Goal: Communication & Community: Answer question/provide support

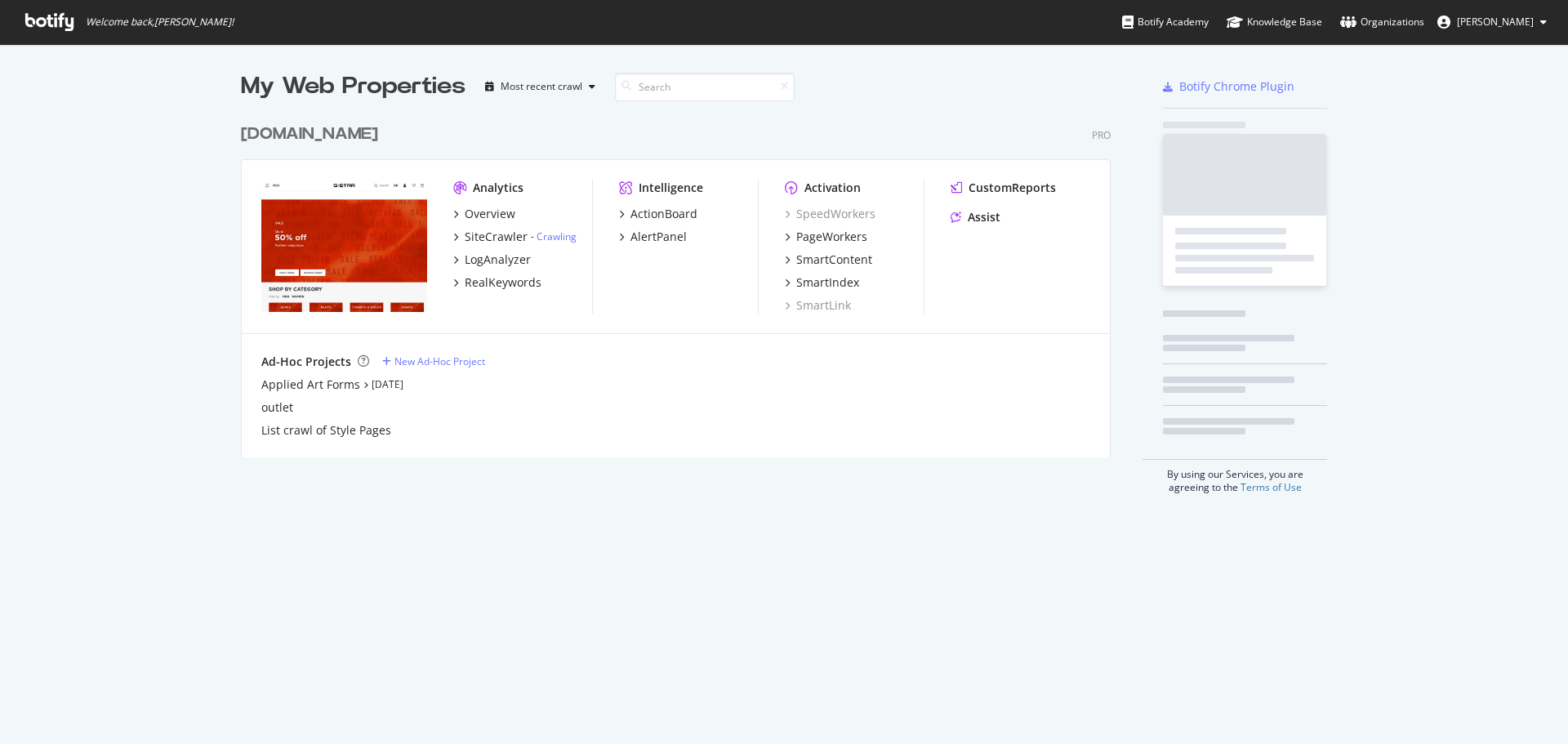
scroll to position [732, 1544]
click at [484, 279] on div "RealKeywords" at bounding box center [503, 282] width 76 height 17
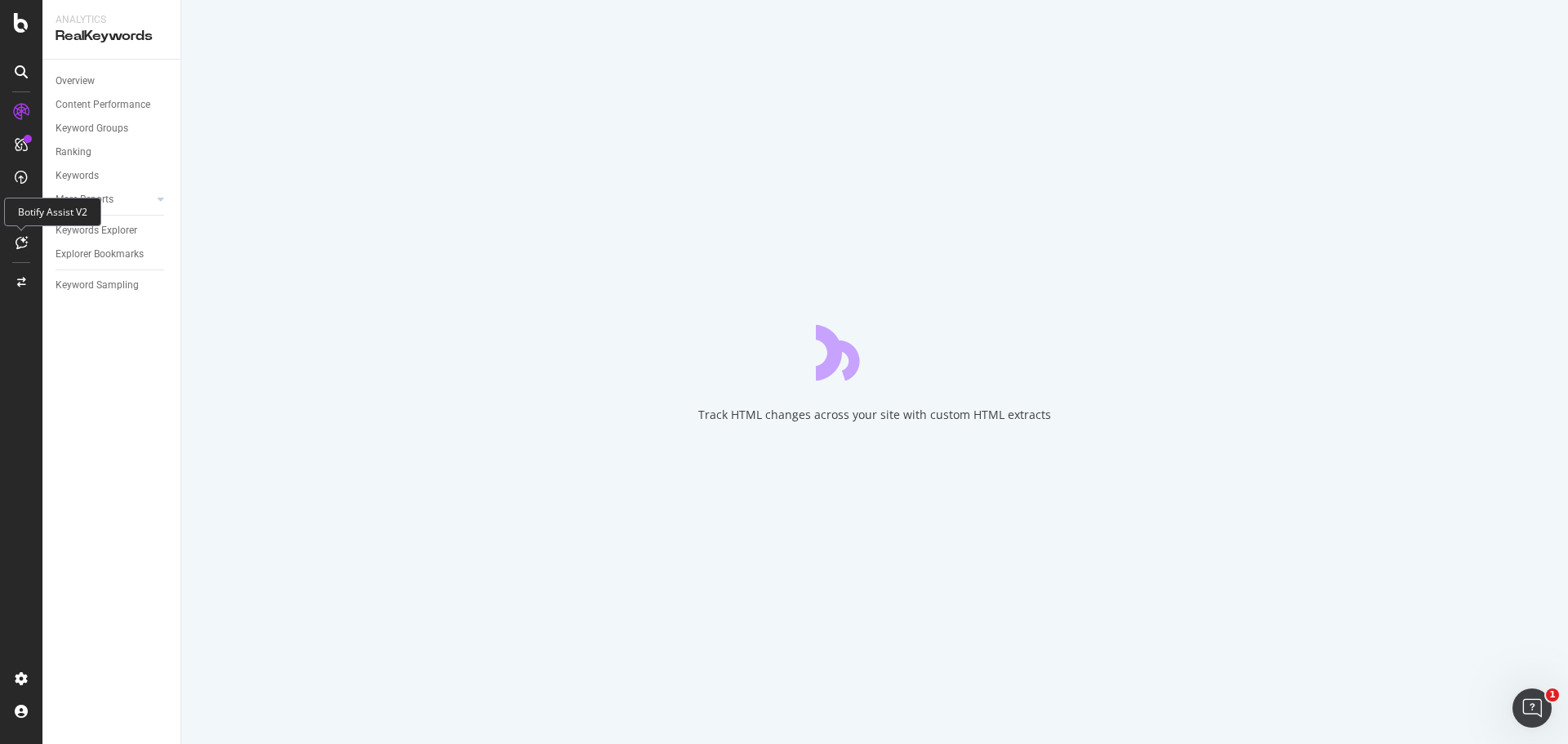
click at [27, 239] on div at bounding box center [21, 242] width 26 height 26
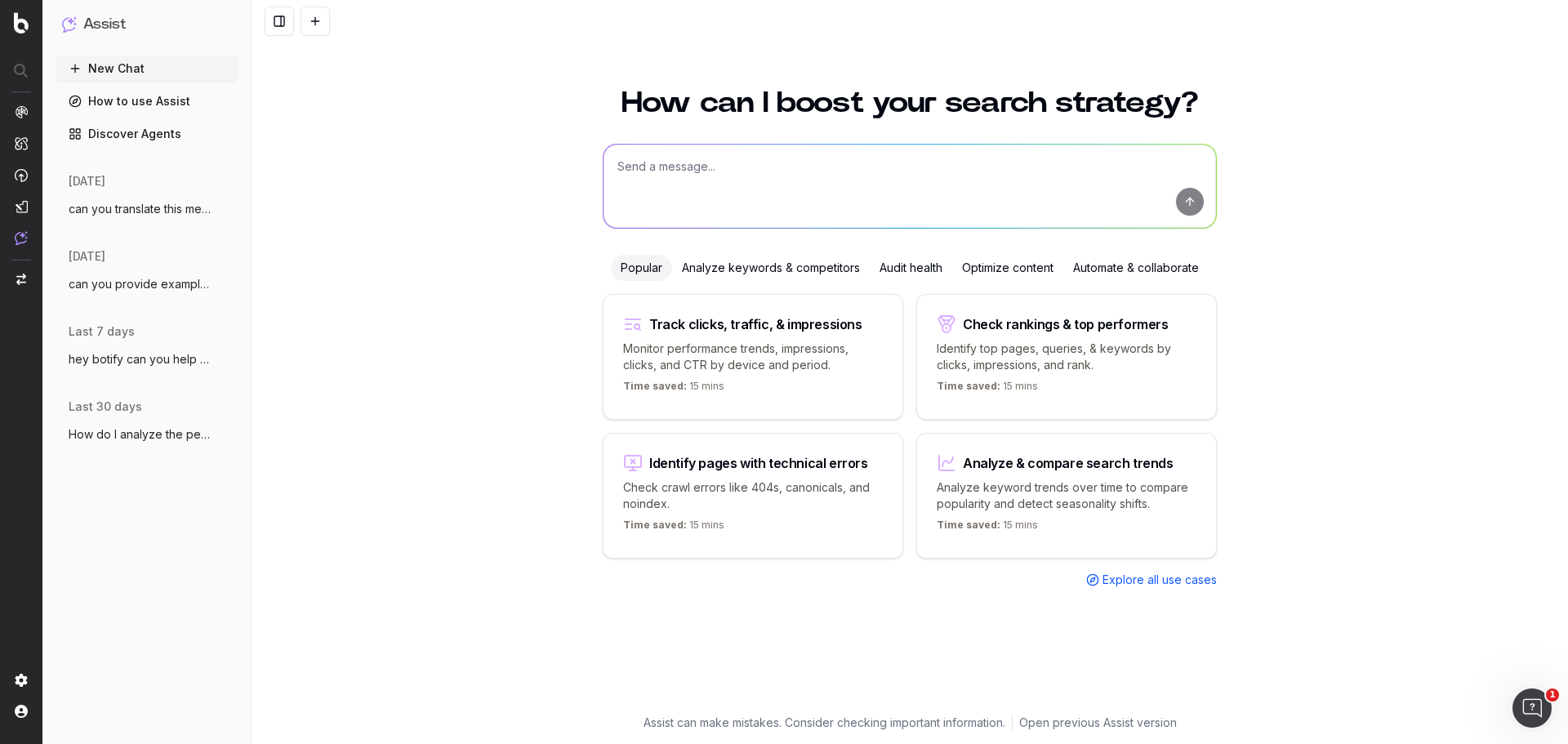
click at [184, 206] on span "can you translate this meta title and de" at bounding box center [140, 209] width 144 height 17
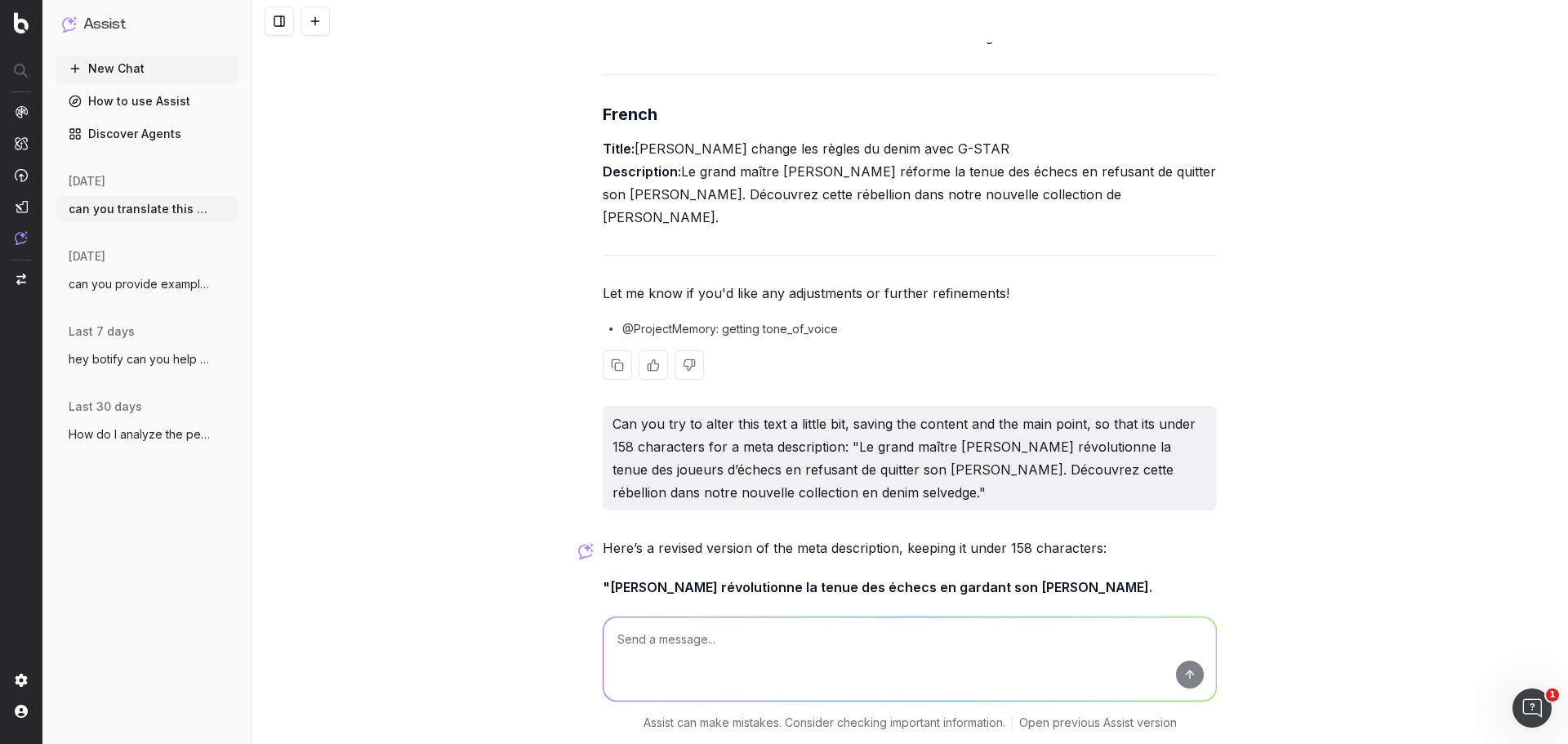
scroll to position [1004, 0]
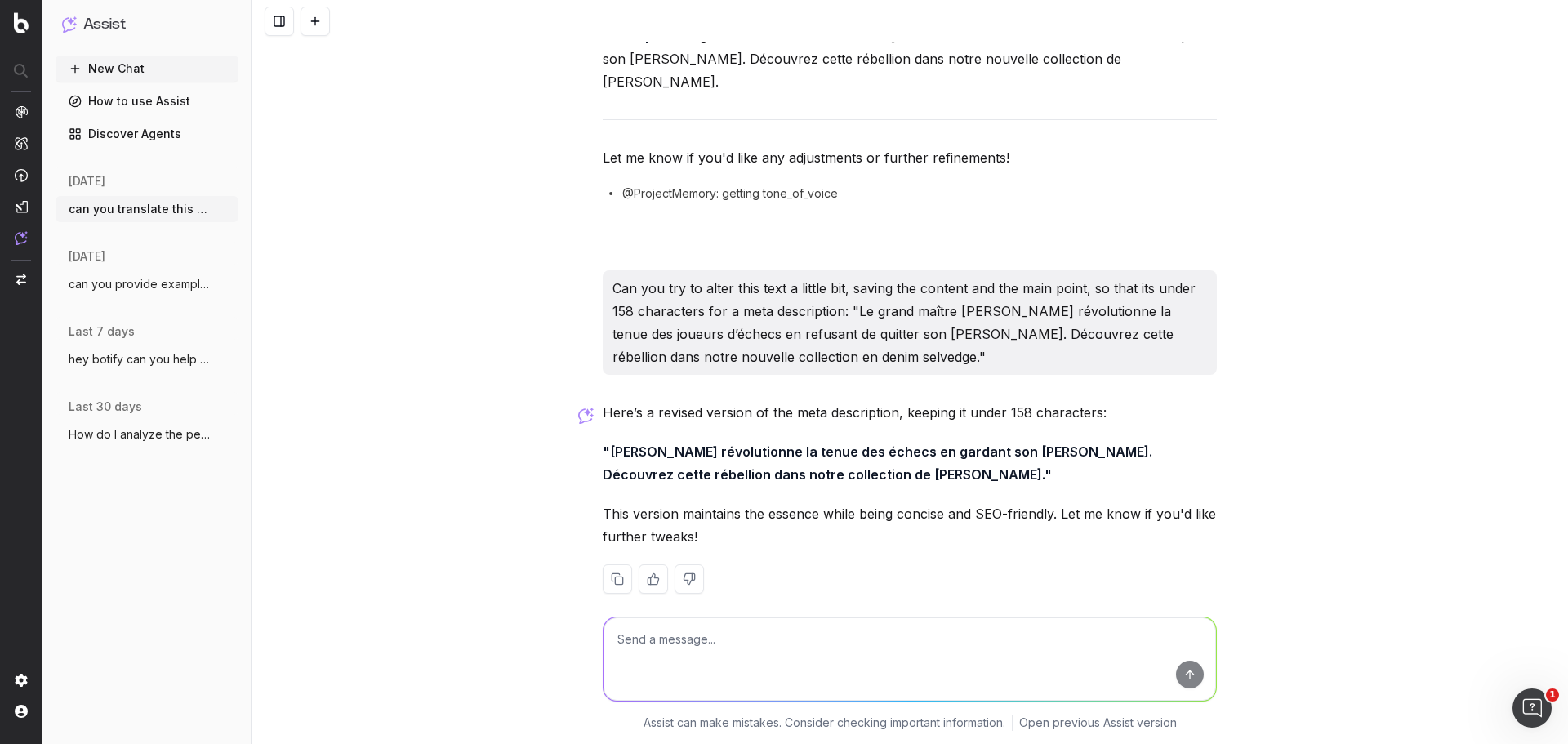
click at [10, 23] on nav at bounding box center [21, 372] width 42 height 744
click at [27, 18] on img at bounding box center [21, 23] width 15 height 22
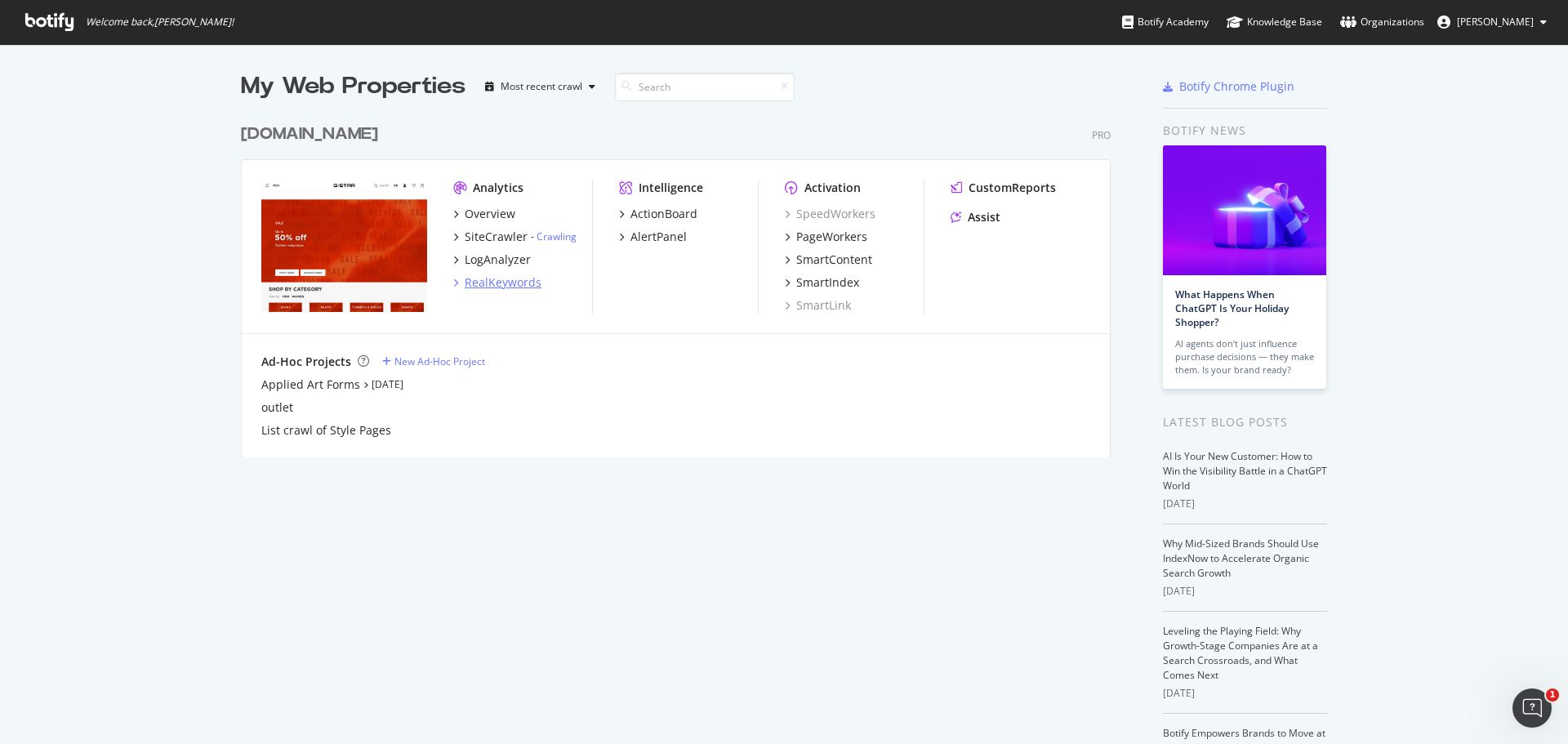
click at [516, 278] on div "RealKeywords" at bounding box center [503, 282] width 76 height 17
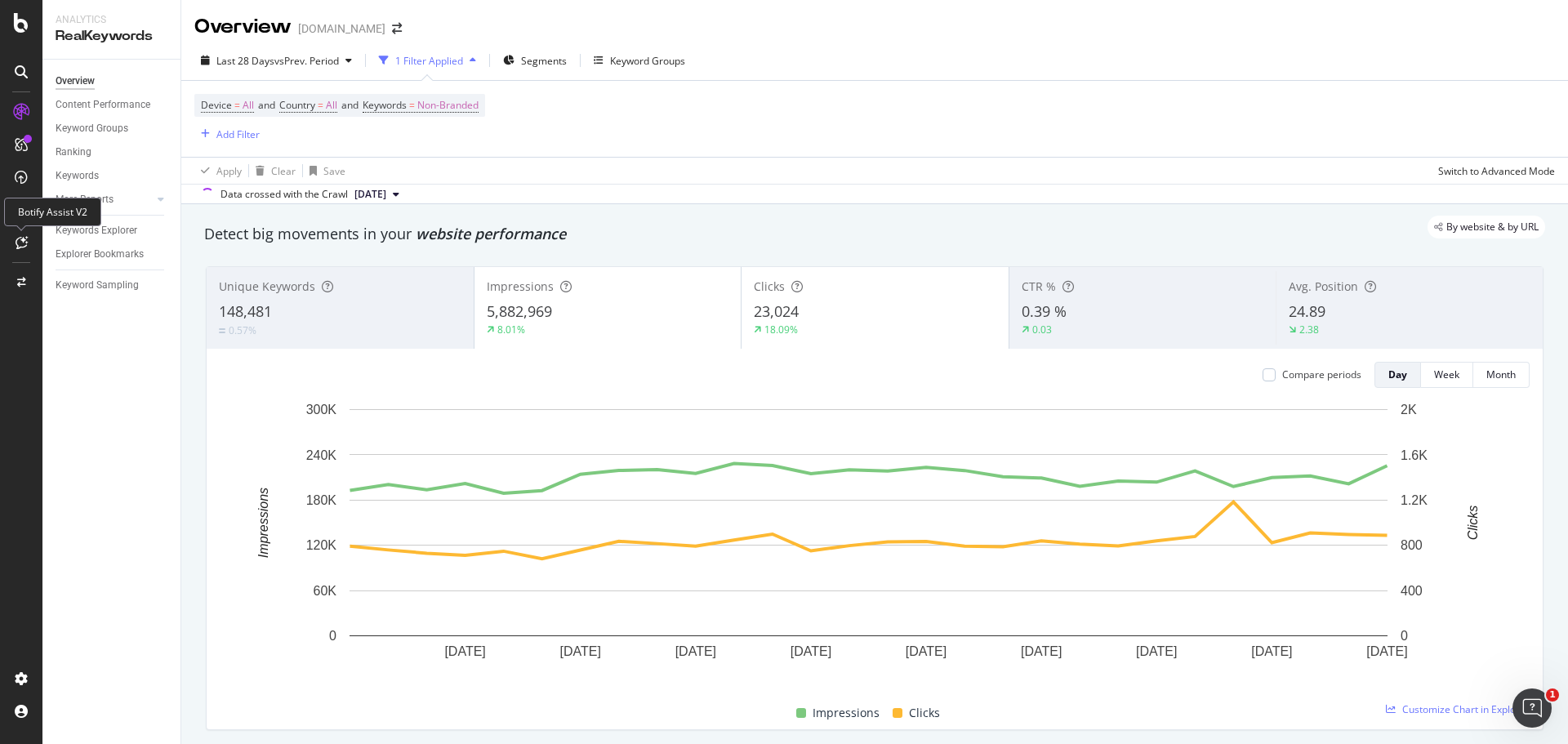
click at [20, 242] on icon at bounding box center [22, 242] width 13 height 13
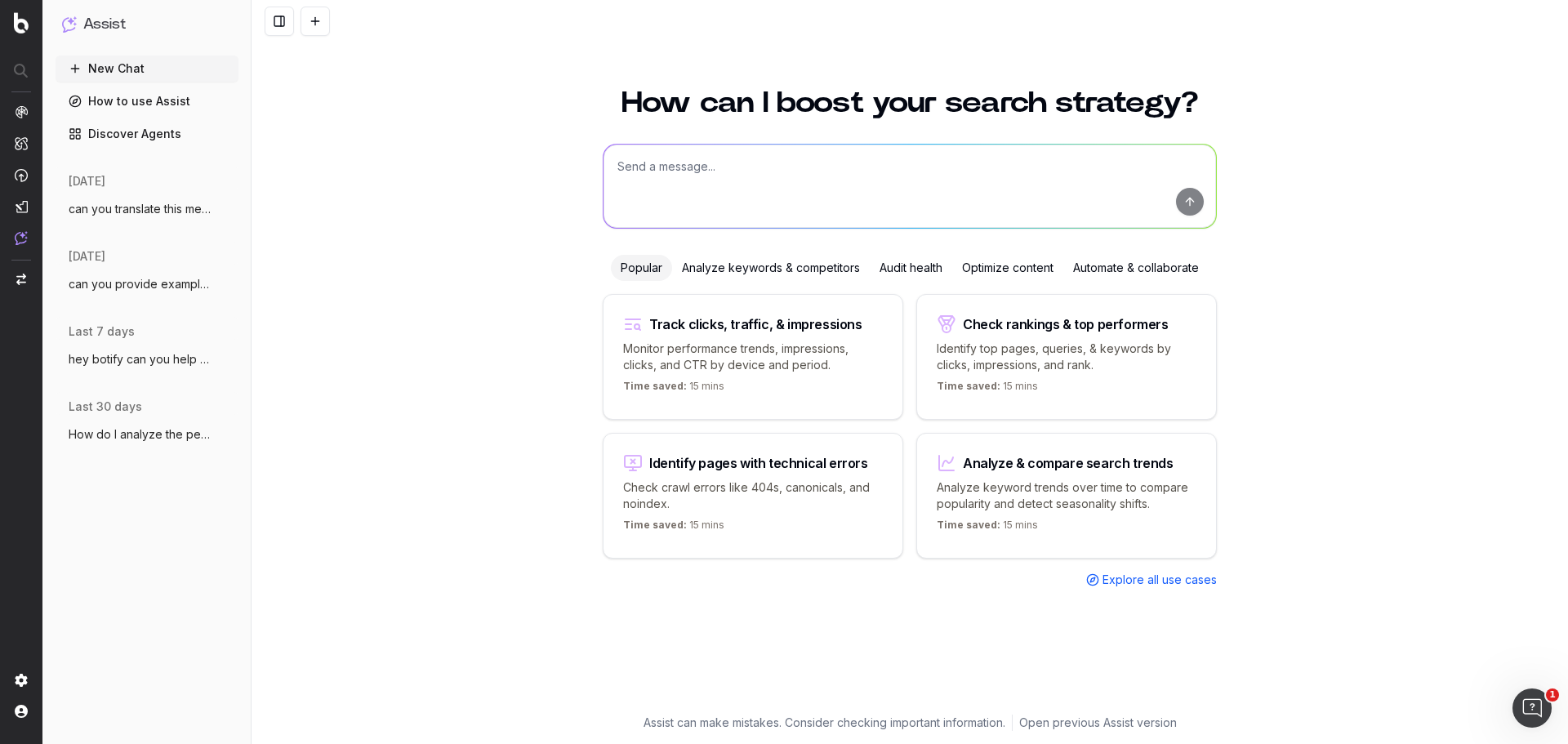
click at [1336, 261] on div "How can I boost your search strategy? Popular Analyze keywords & competitors Au…" at bounding box center [909, 406] width 1316 height 675
click at [161, 213] on span "can you translate this meta title and de" at bounding box center [140, 209] width 144 height 17
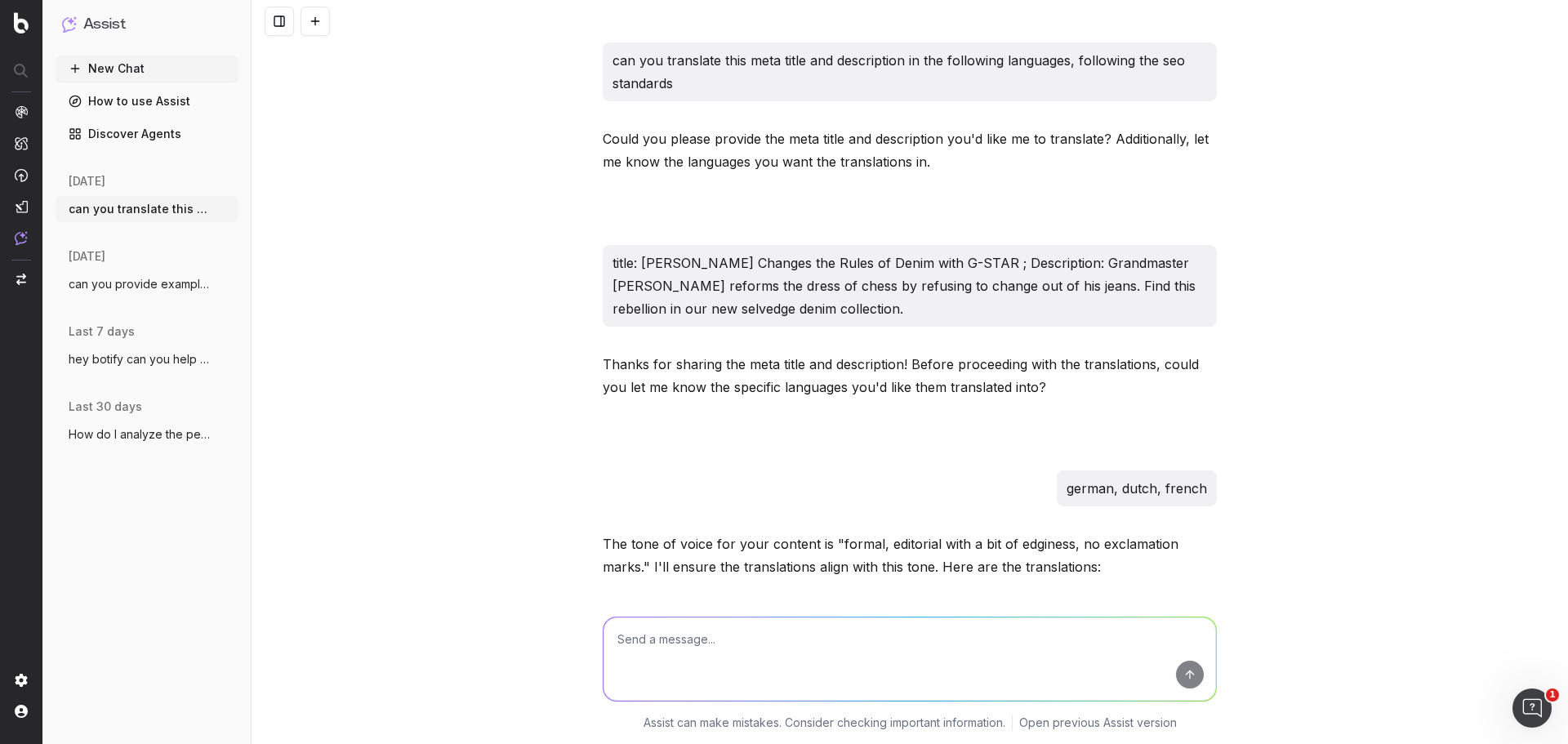
scroll to position [1004, 0]
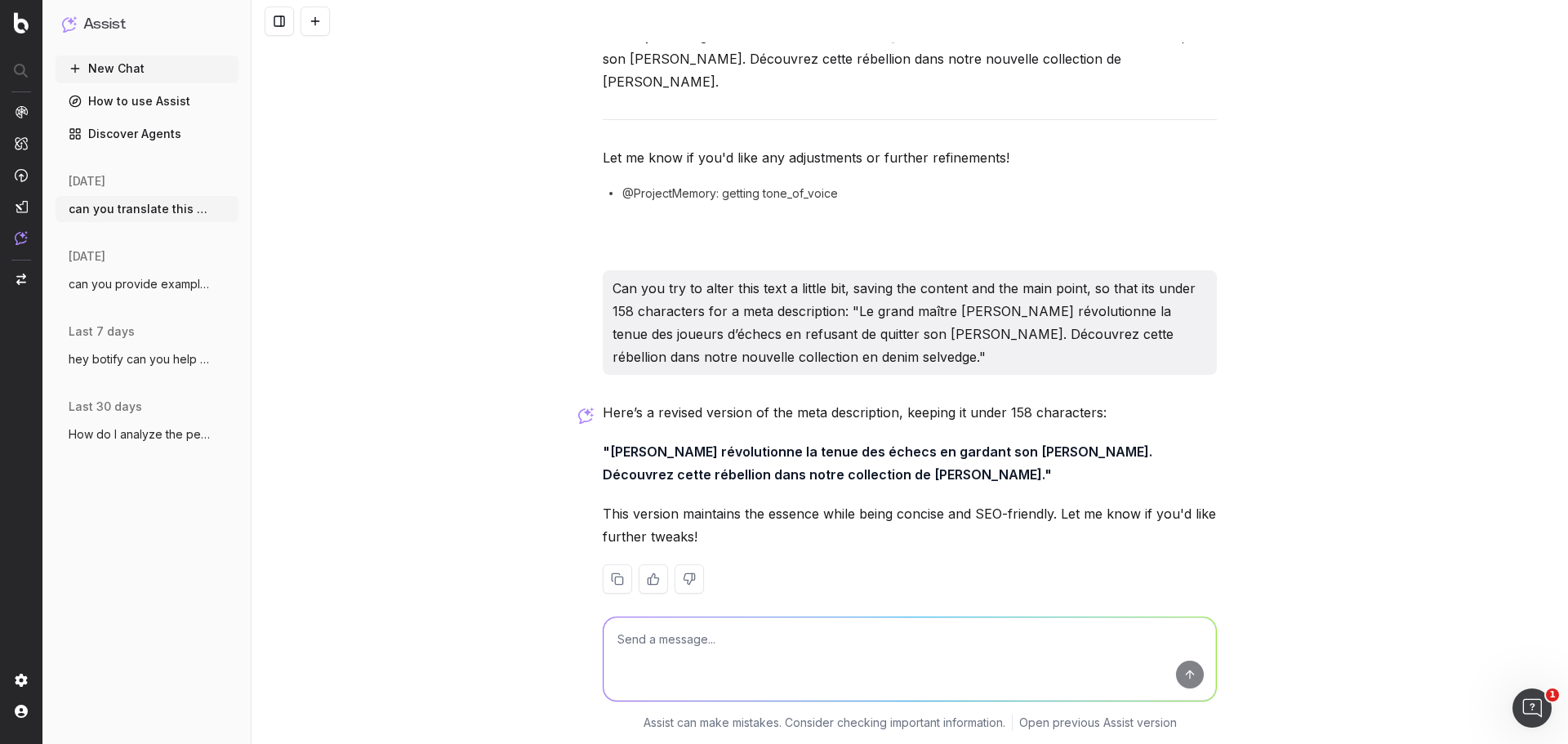
click at [749, 674] on textarea at bounding box center [910, 659] width 613 height 83
paste textarea "Grootmeester [PERSON_NAME] verandert de regels van schaakkleding: hij blijft zi…"
type textarea "now can you shorten this dutch description, keeping the content the same. It ne…"
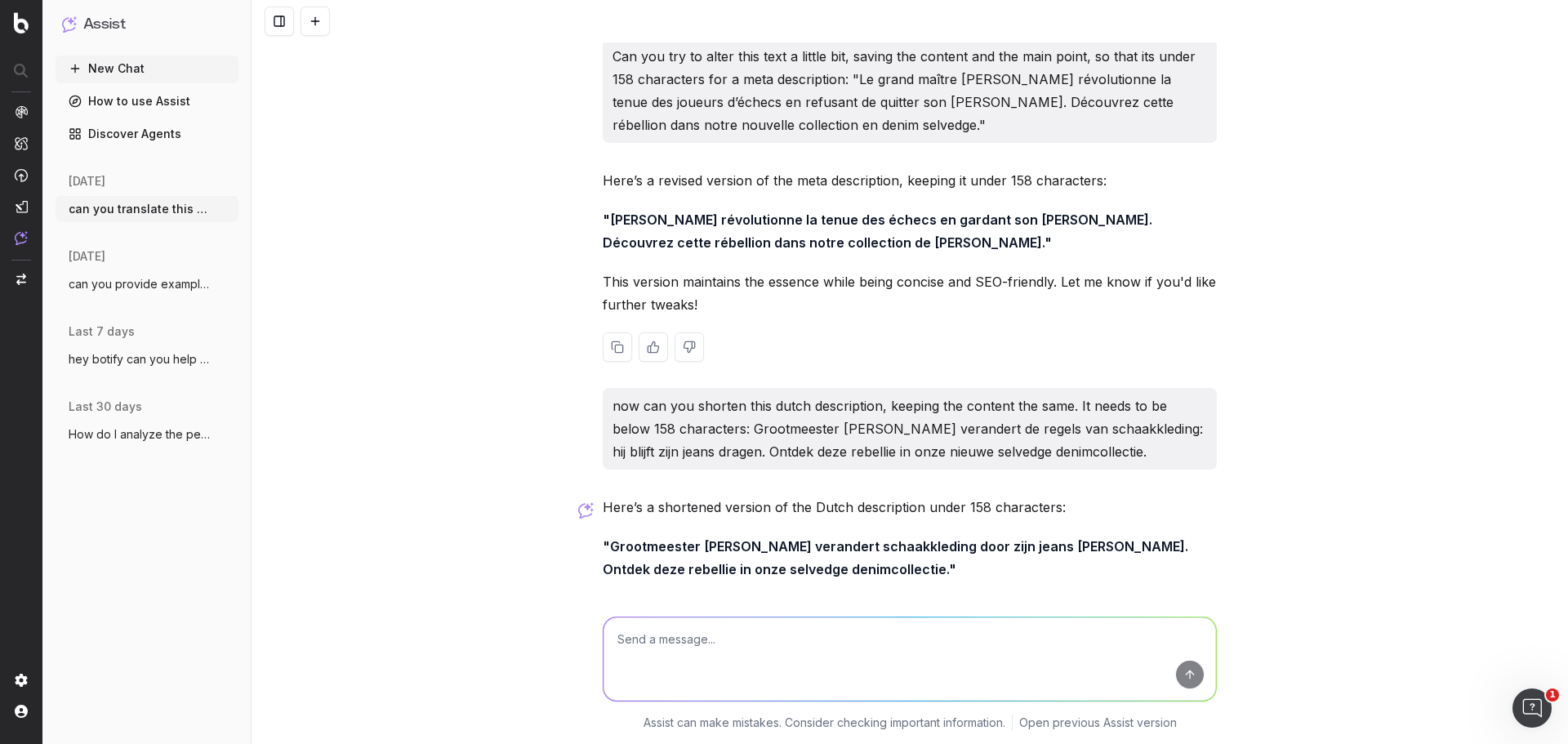
scroll to position [1308, 0]
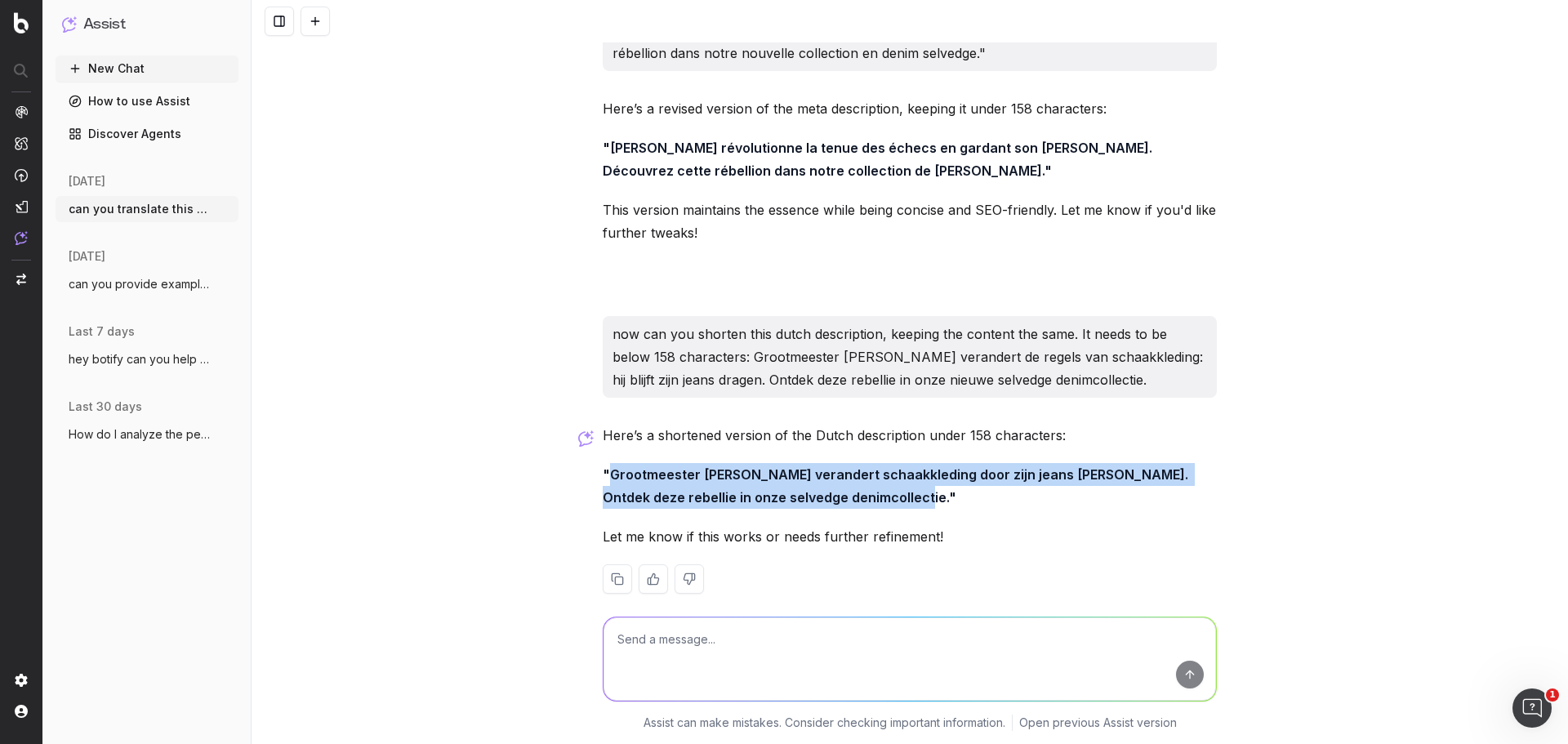
drag, startPoint x: 853, startPoint y: 481, endPoint x: 608, endPoint y: 455, distance: 246.4
click at [608, 466] on strong ""Grootmeester [PERSON_NAME] verandert schaakkleding door zijn jeans [PERSON_NAM…" at bounding box center [898, 486] width 589 height 39
copy strong "Grootmeester [PERSON_NAME] verandert schaakkleding door zijn jeans [PERSON_NAME…"
